Goal: Find specific page/section: Find specific page/section

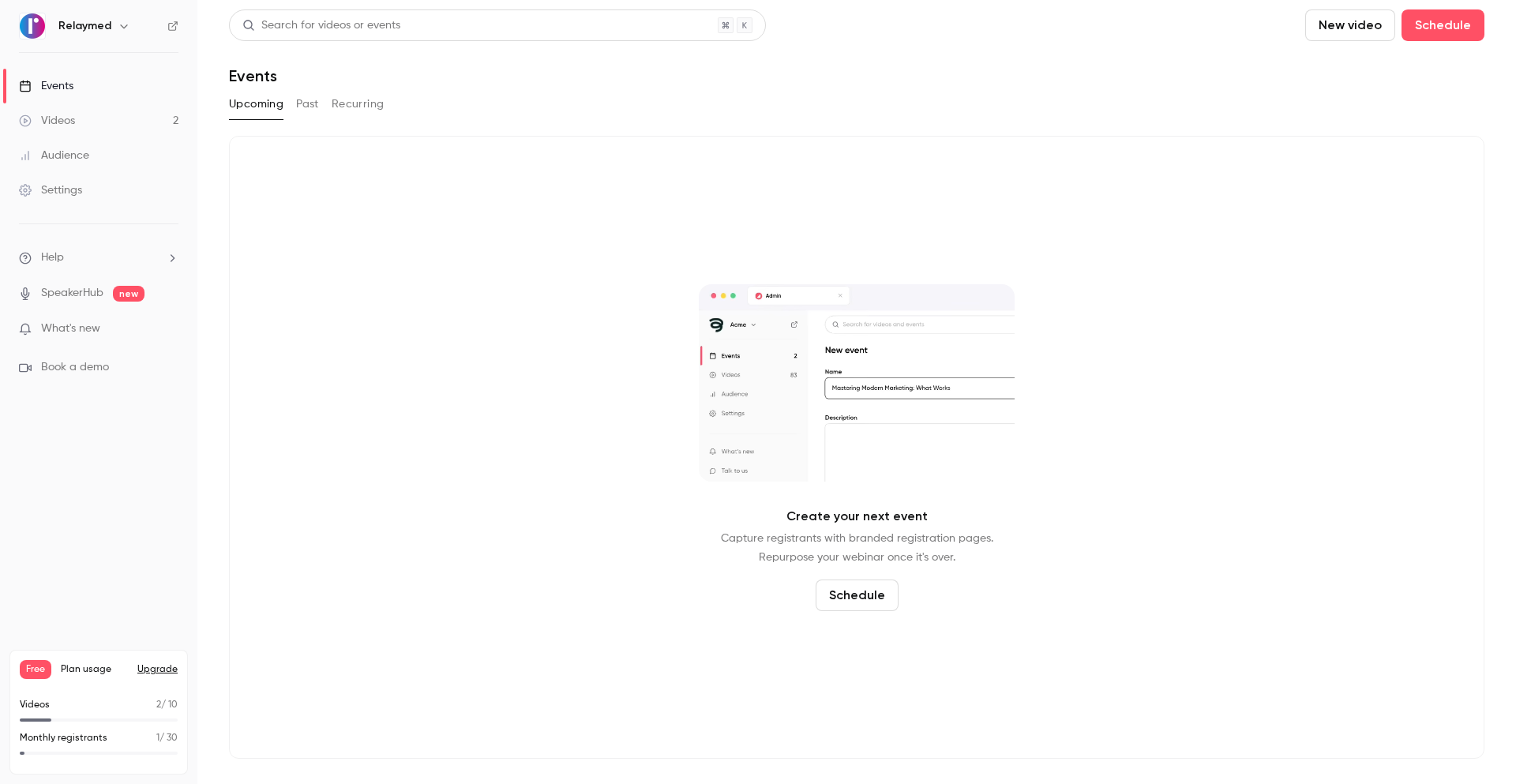
click at [93, 157] on link "Audience" at bounding box center [99, 155] width 197 height 35
